Goal: Transaction & Acquisition: Purchase product/service

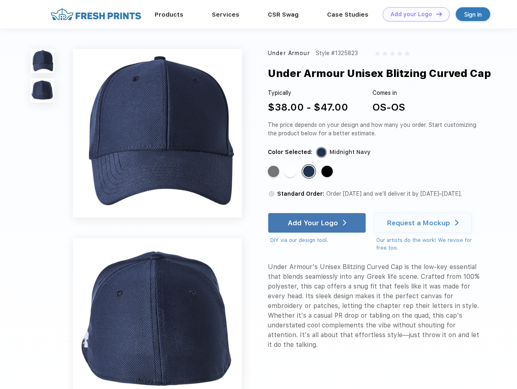
click at [413, 14] on link "Add your Logo Design Tool" at bounding box center [416, 14] width 67 height 14
click at [0, 0] on div "Design Tool" at bounding box center [0, 0] width 0 height 0
click at [435, 14] on link "Add your Logo Design Tool" at bounding box center [416, 14] width 67 height 14
click at [43, 61] on img at bounding box center [42, 61] width 24 height 24
click at [43, 91] on img at bounding box center [42, 91] width 24 height 24
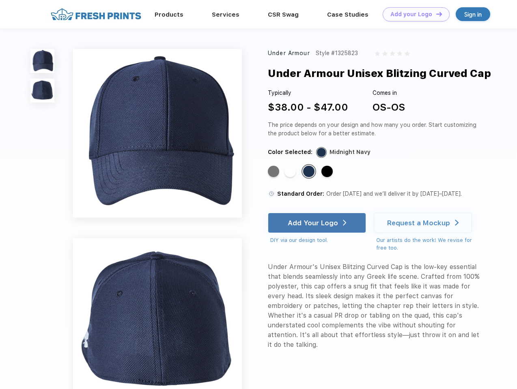
click at [274, 172] on div "Standard Color" at bounding box center [273, 171] width 11 height 11
click at [291, 172] on div "Standard Color" at bounding box center [289, 171] width 11 height 11
click at [310, 172] on div "Standard Color" at bounding box center [308, 171] width 11 height 11
click at [328, 172] on div "Standard Color" at bounding box center [326, 171] width 11 height 11
click at [318, 223] on div "Add Your Logo" at bounding box center [313, 223] width 50 height 8
